Goal: Complete application form

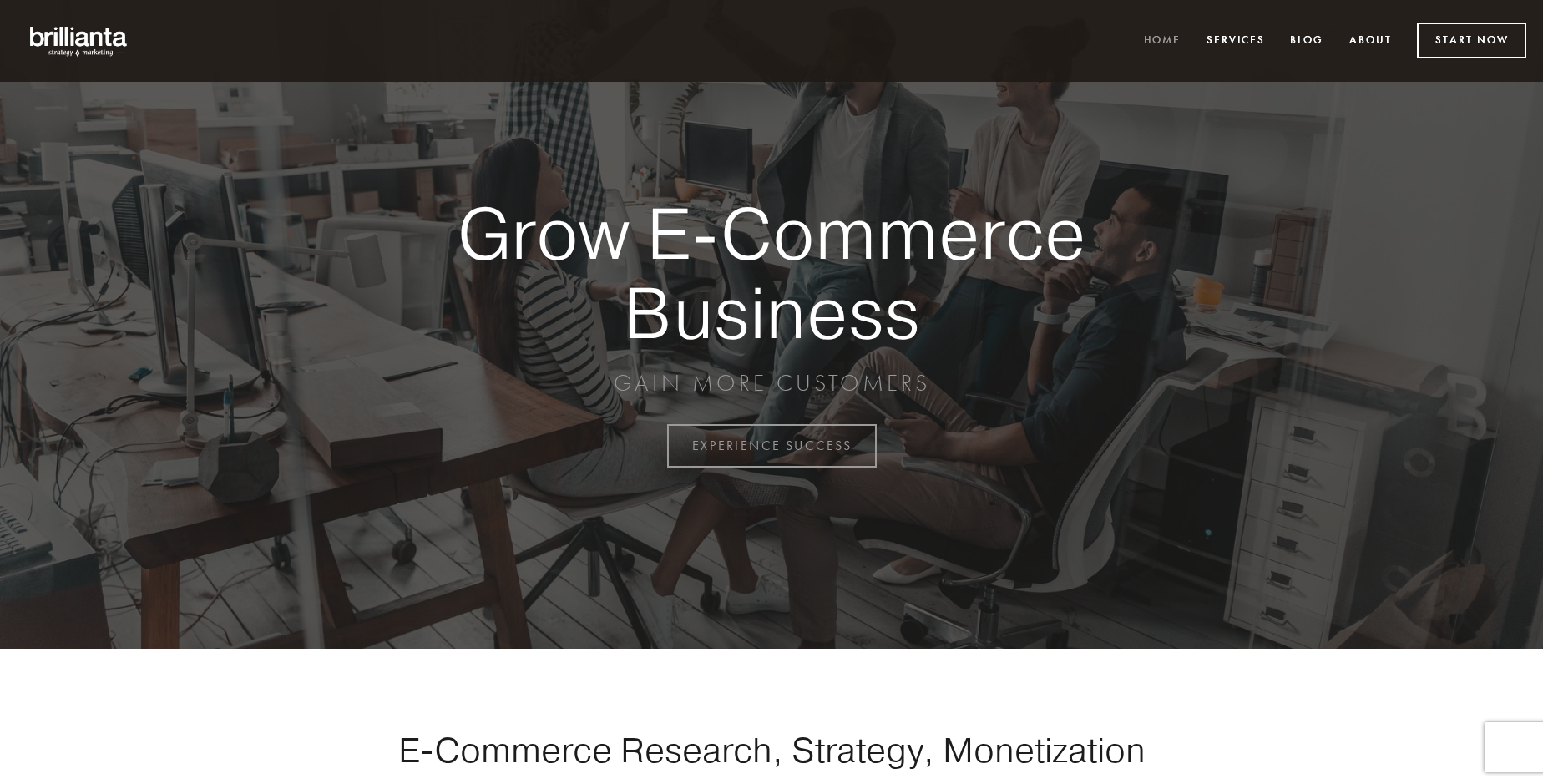
scroll to position [4374, 0]
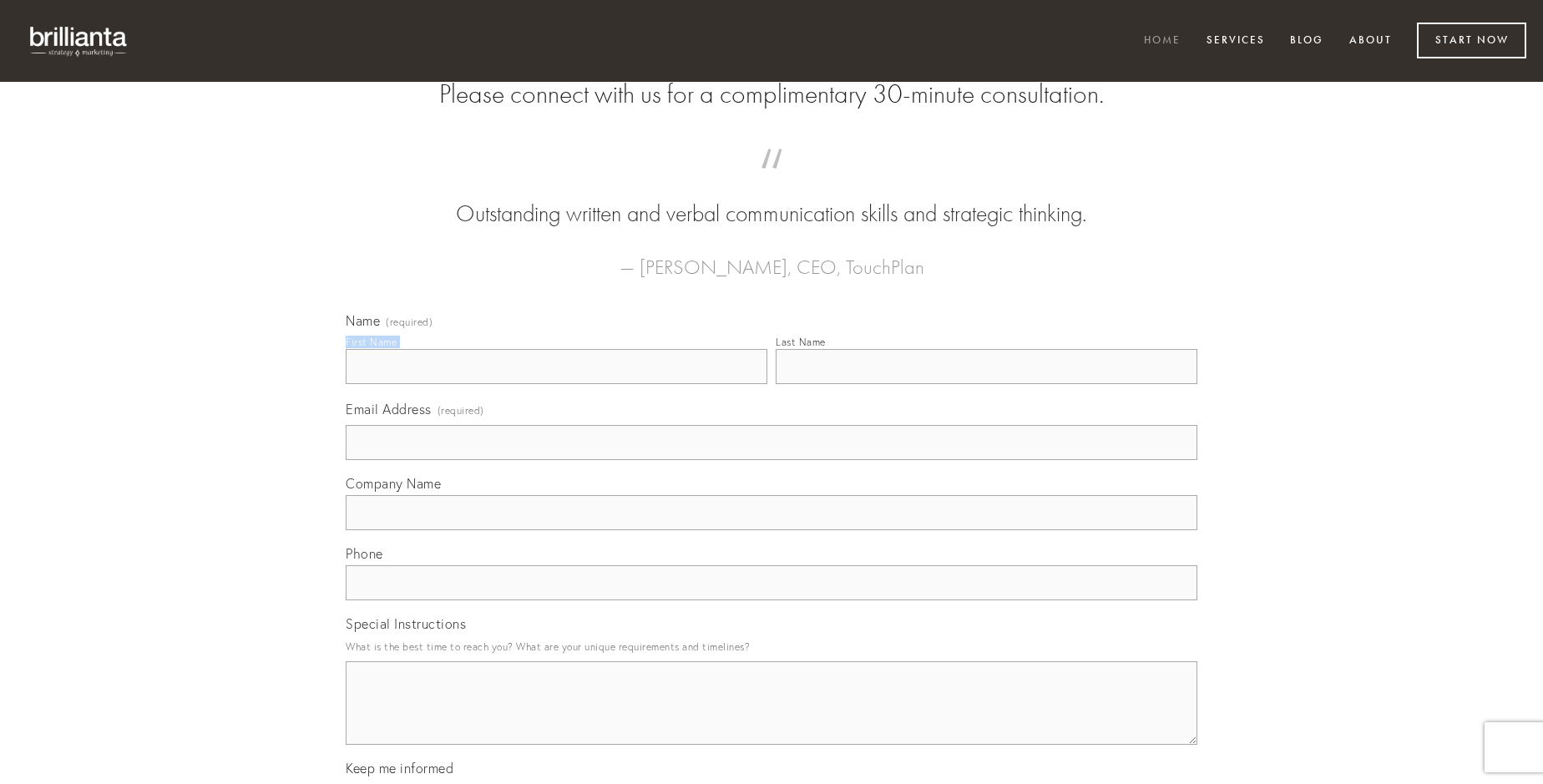
type input "[PERSON_NAME]"
click at [986, 384] on input "Last Name" at bounding box center [986, 366] width 421 height 35
type input "[PERSON_NAME]"
click at [772, 460] on input "Email Address (required)" at bounding box center [771, 442] width 851 height 35
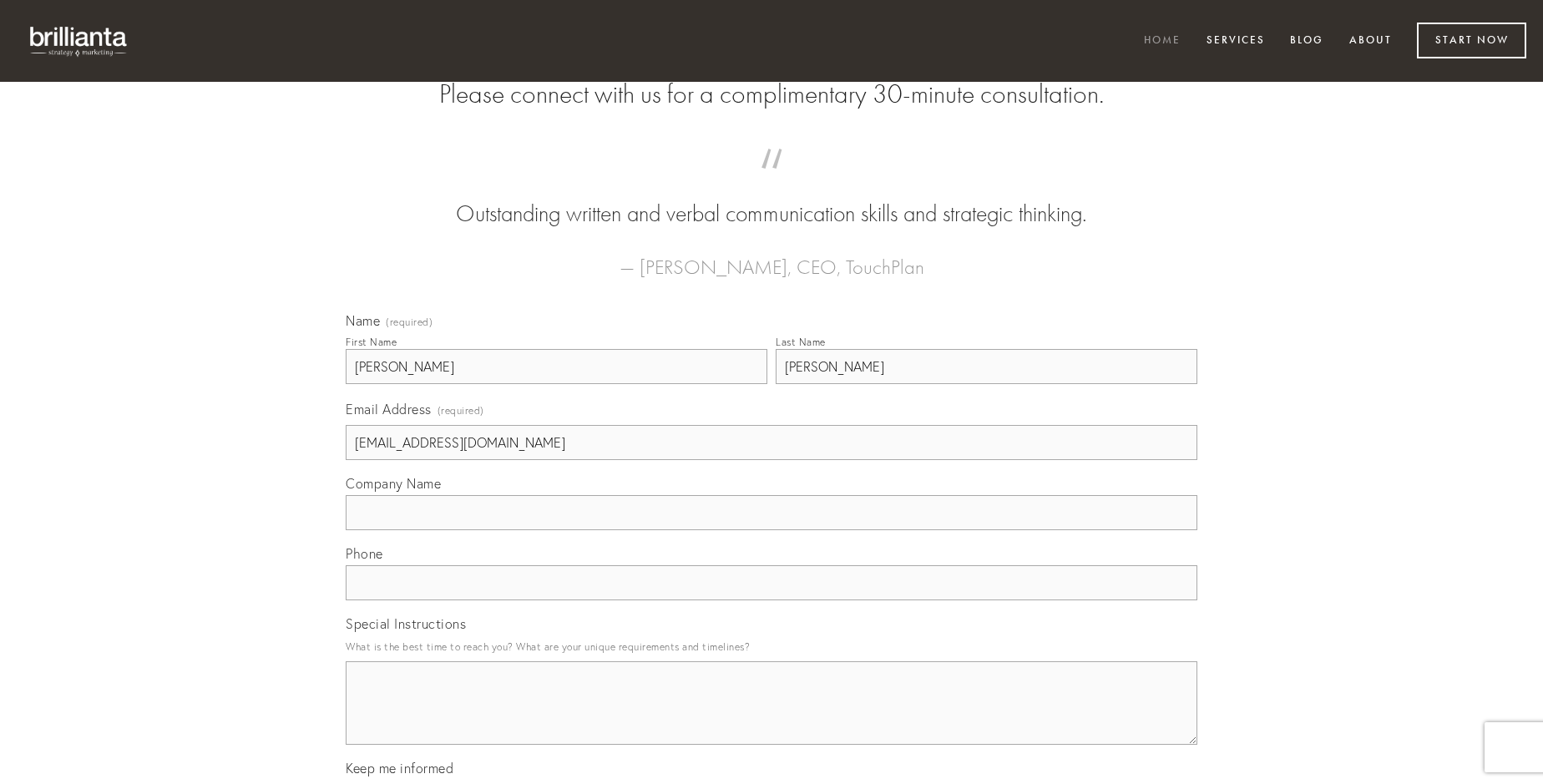
type input "[EMAIL_ADDRESS][DOMAIN_NAME]"
click at [772, 530] on input "Company Name" at bounding box center [771, 512] width 851 height 35
type input "ratione"
click at [772, 600] on input "text" at bounding box center [771, 583] width 851 height 35
click at [772, 718] on textarea "Special Instructions" at bounding box center [771, 702] width 851 height 83
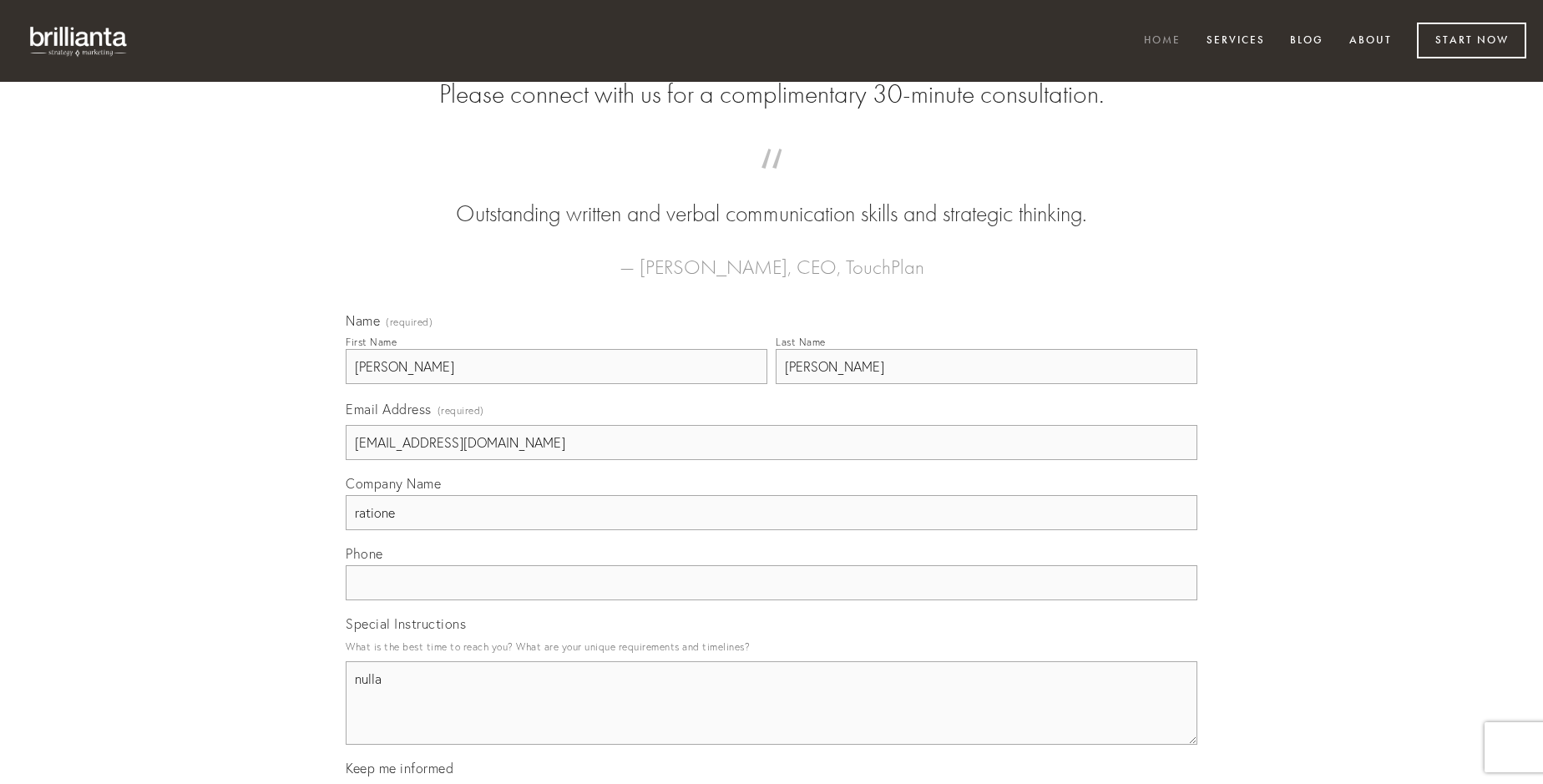
type textarea "nulla"
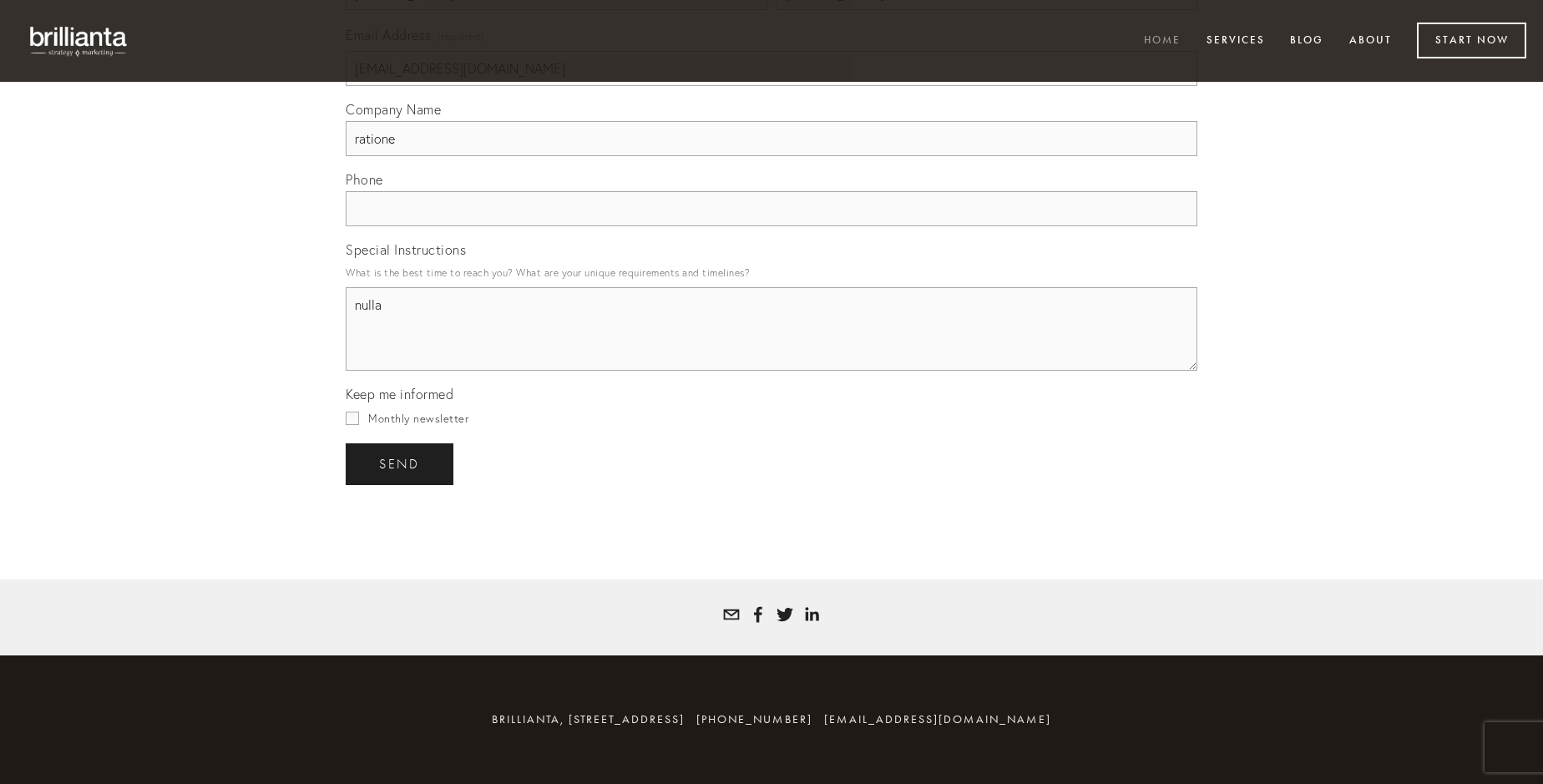
click at [400, 463] on span "send" at bounding box center [399, 463] width 41 height 15
